Goal: Navigation & Orientation: Find specific page/section

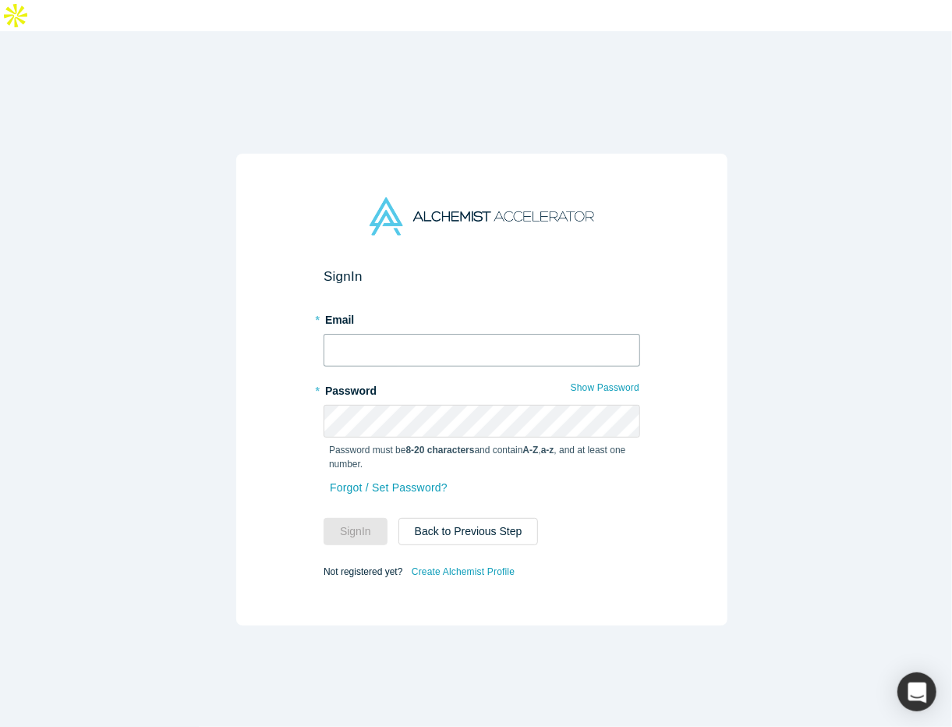
click at [480, 334] on input "text" at bounding box center [482, 350] width 317 height 33
click at [498, 334] on input "text" at bounding box center [482, 350] width 317 height 33
type input "[EMAIL_ADDRESS]"
click at [374, 479] on div "Forgot / Set Password?" at bounding box center [482, 497] width 317 height 41
click at [368, 518] on button "Sign In" at bounding box center [356, 531] width 64 height 27
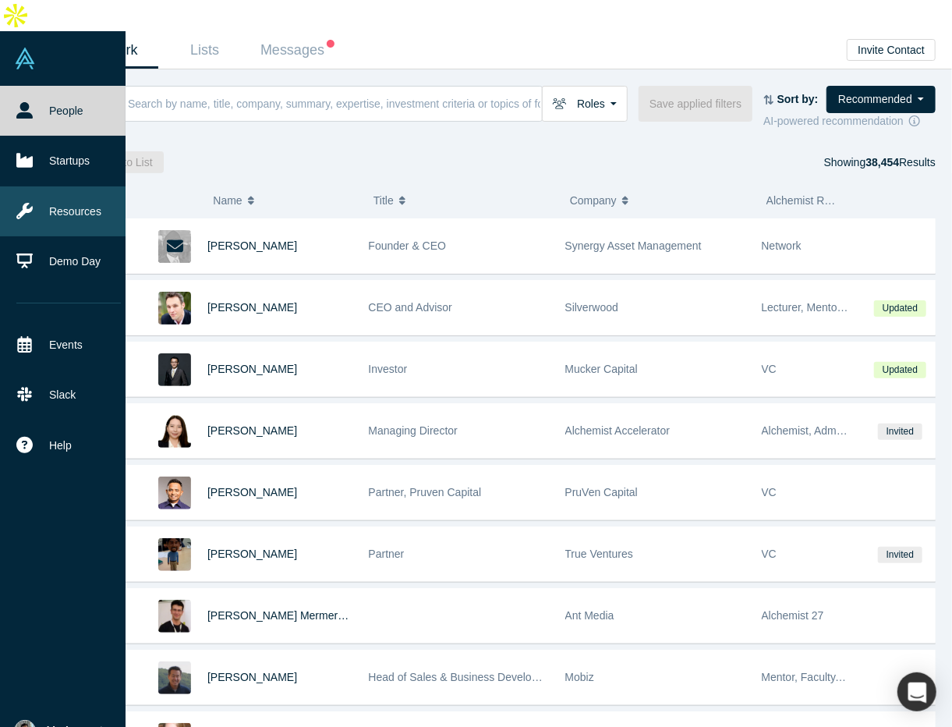
click at [84, 186] on link "Resources" at bounding box center [68, 211] width 137 height 50
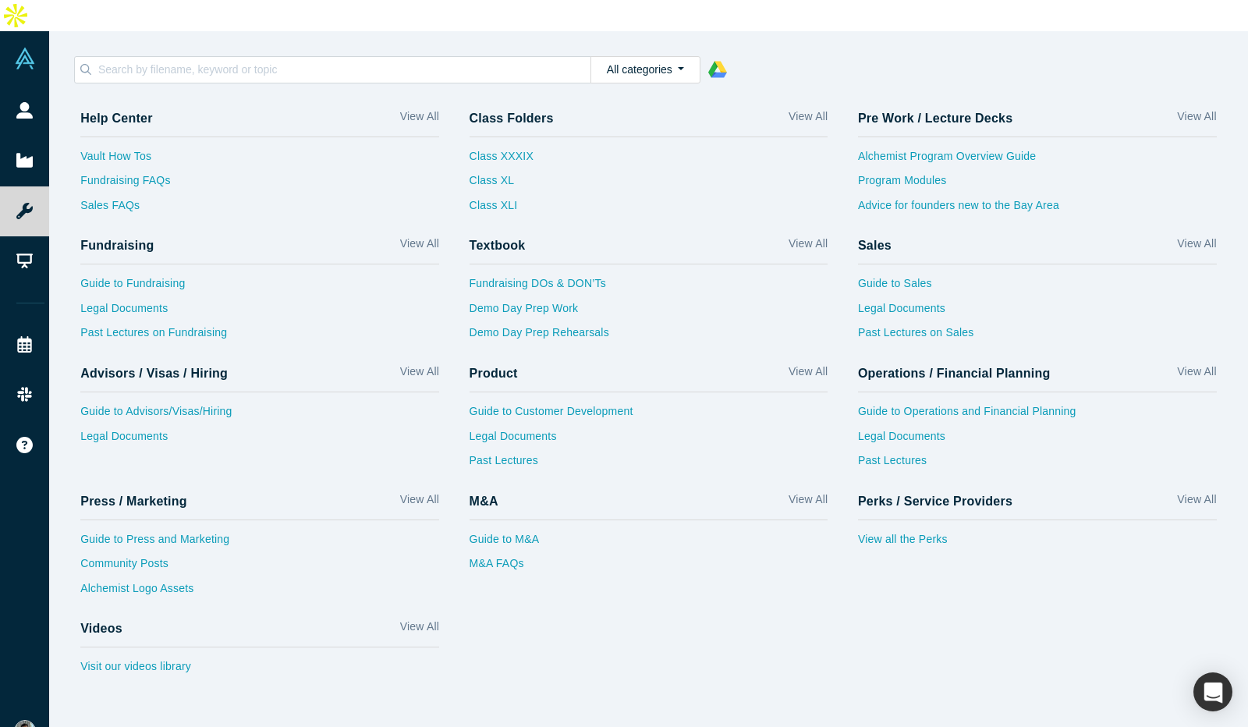
click at [723, 558] on div "M&A View All Guide to M&A M&A FAQs" at bounding box center [648, 547] width 388 height 128
click at [912, 531] on link "View all the Perks" at bounding box center [1037, 543] width 359 height 25
